Goal: Navigation & Orientation: Find specific page/section

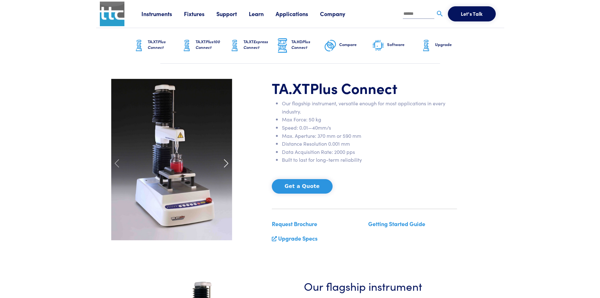
click at [229, 161] on span at bounding box center [226, 163] width 10 height 10
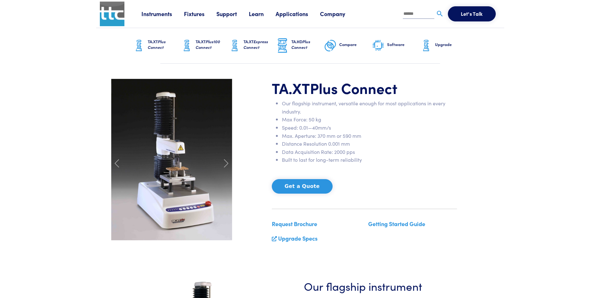
click at [175, 166] on img at bounding box center [171, 159] width 121 height 161
click at [228, 164] on span at bounding box center [226, 163] width 10 height 10
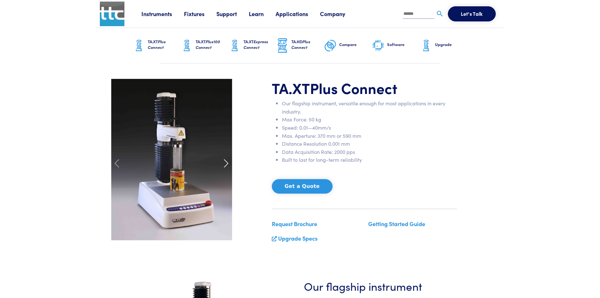
click at [227, 163] on span at bounding box center [226, 163] width 10 height 10
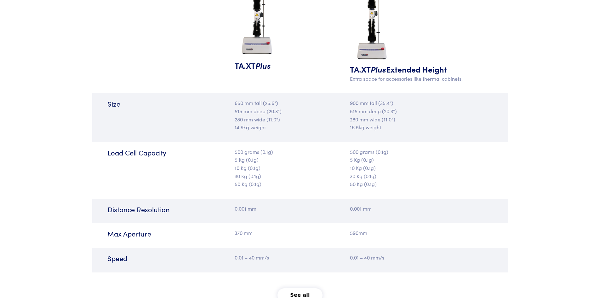
scroll to position [693, 0]
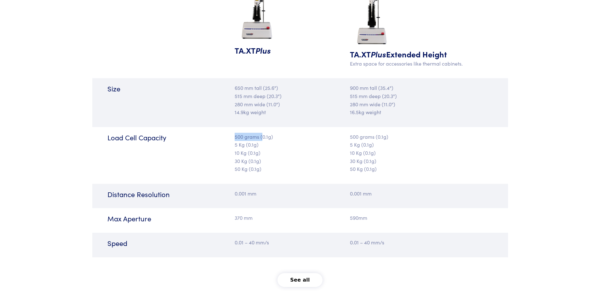
drag, startPoint x: 235, startPoint y: 137, endPoint x: 262, endPoint y: 137, distance: 26.8
click at [262, 137] on p "500 grams (0.1g) 5 Kg (0.1g) 10 Kg (0.1g) 30 Kg (0.1g) 50 Kg (0.1g)" at bounding box center [266, 153] width 62 height 40
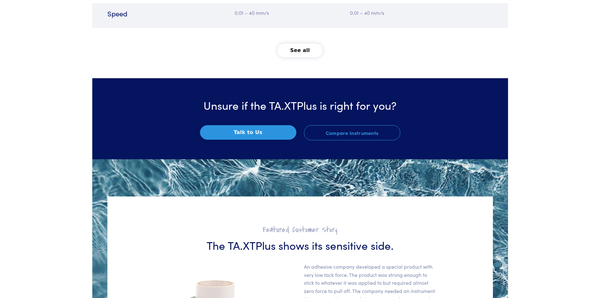
scroll to position [946, 0]
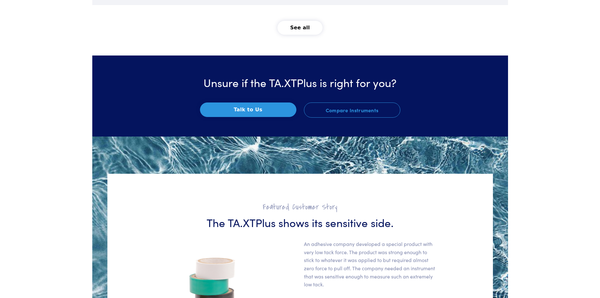
click at [301, 32] on button "See all" at bounding box center [300, 28] width 45 height 14
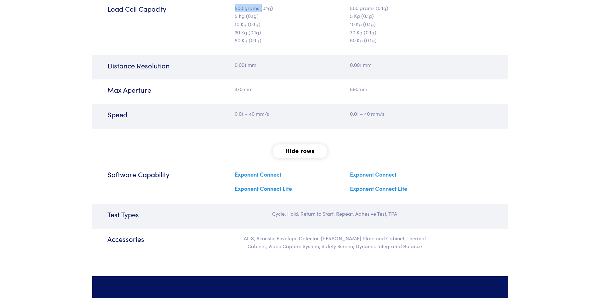
scroll to position [819, 0]
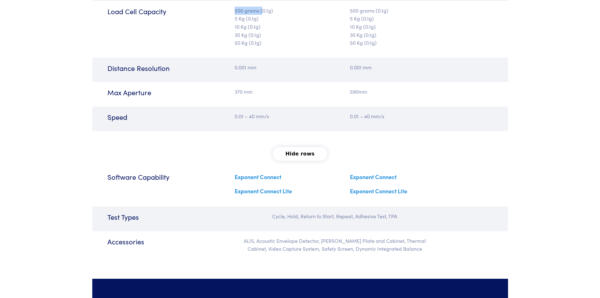
click at [258, 177] on link "Exponent Connect" at bounding box center [258, 177] width 47 height 8
